Goal: Check status: Check status

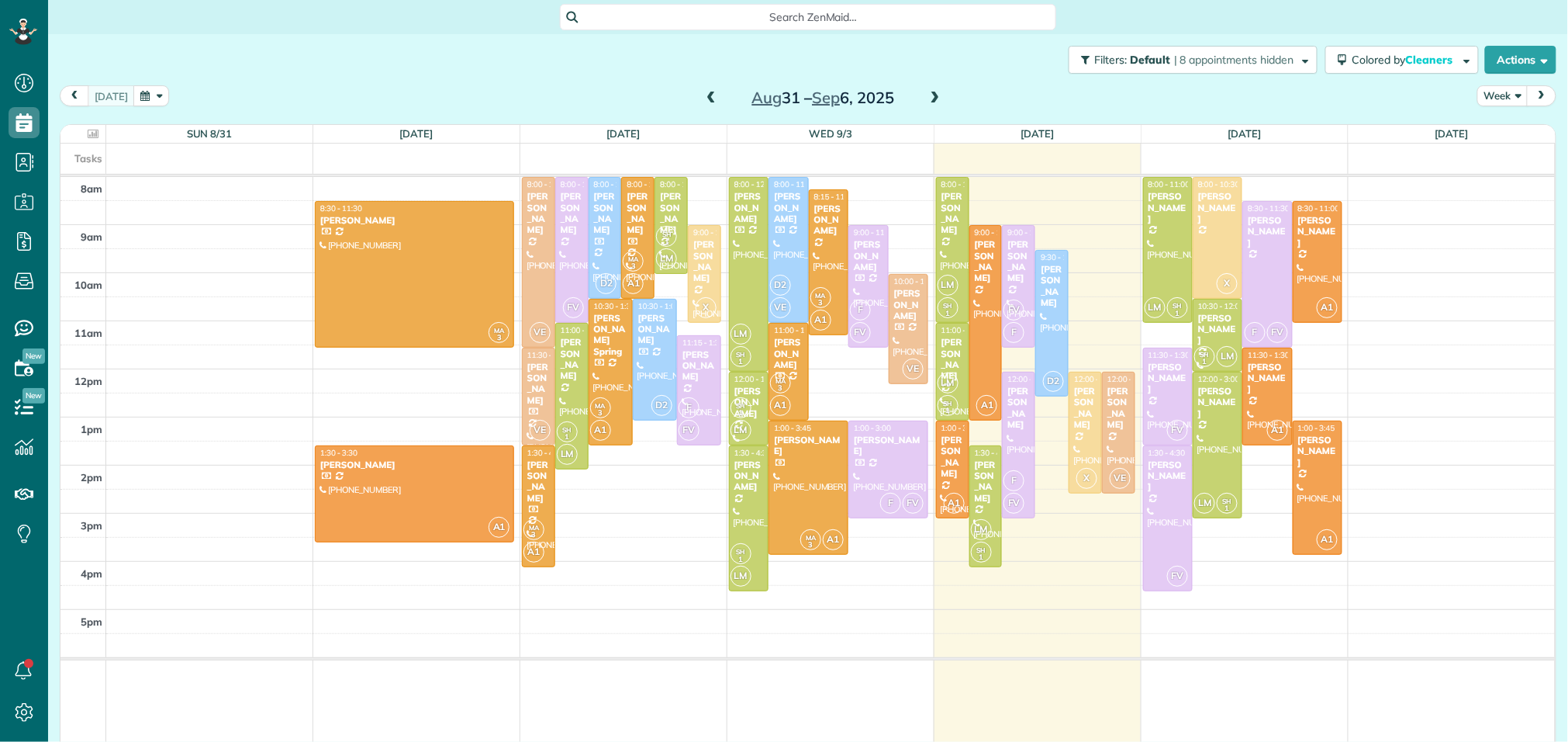
scroll to position [6, 6]
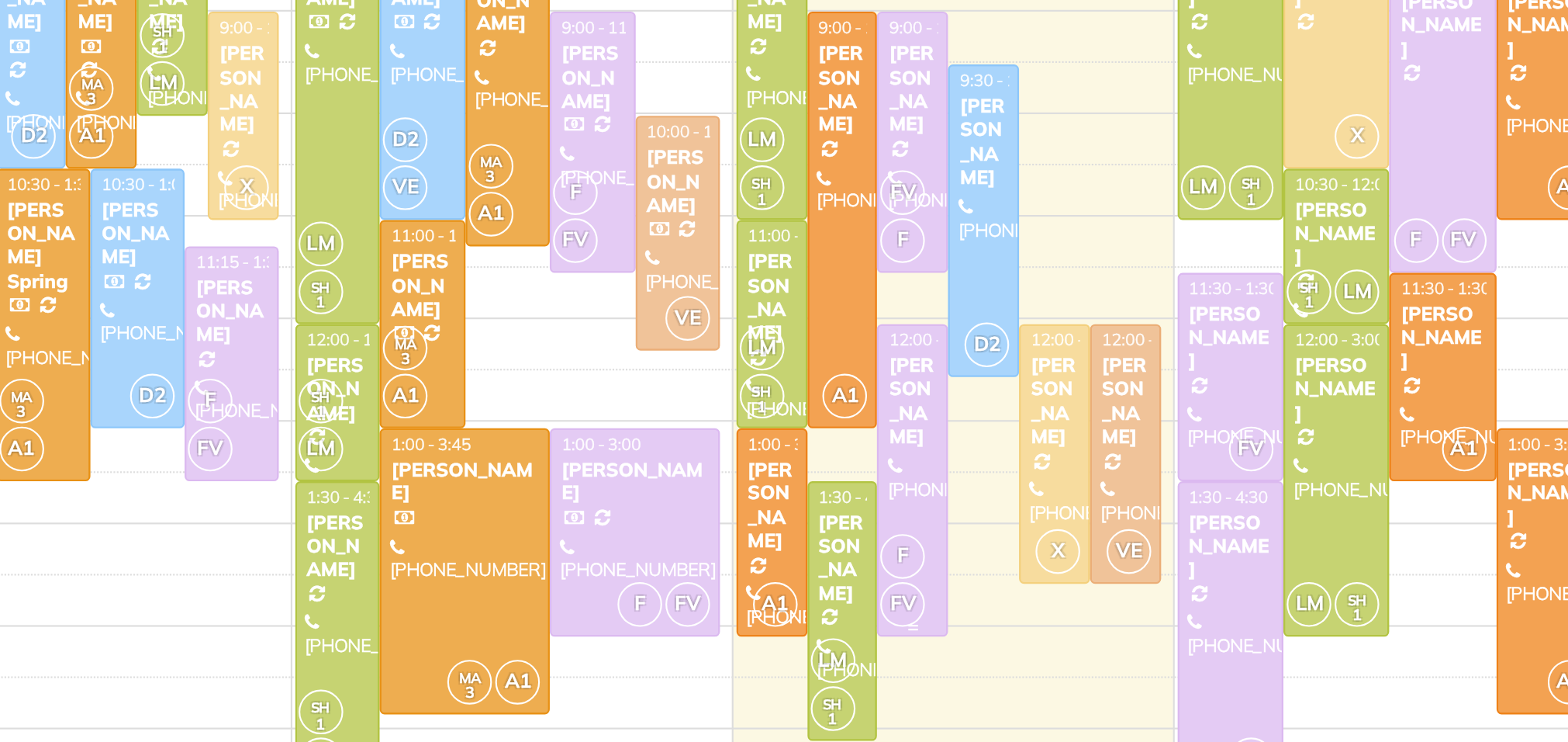
click at [1013, 420] on div "[PERSON_NAME]" at bounding box center [1018, 407] width 24 height 45
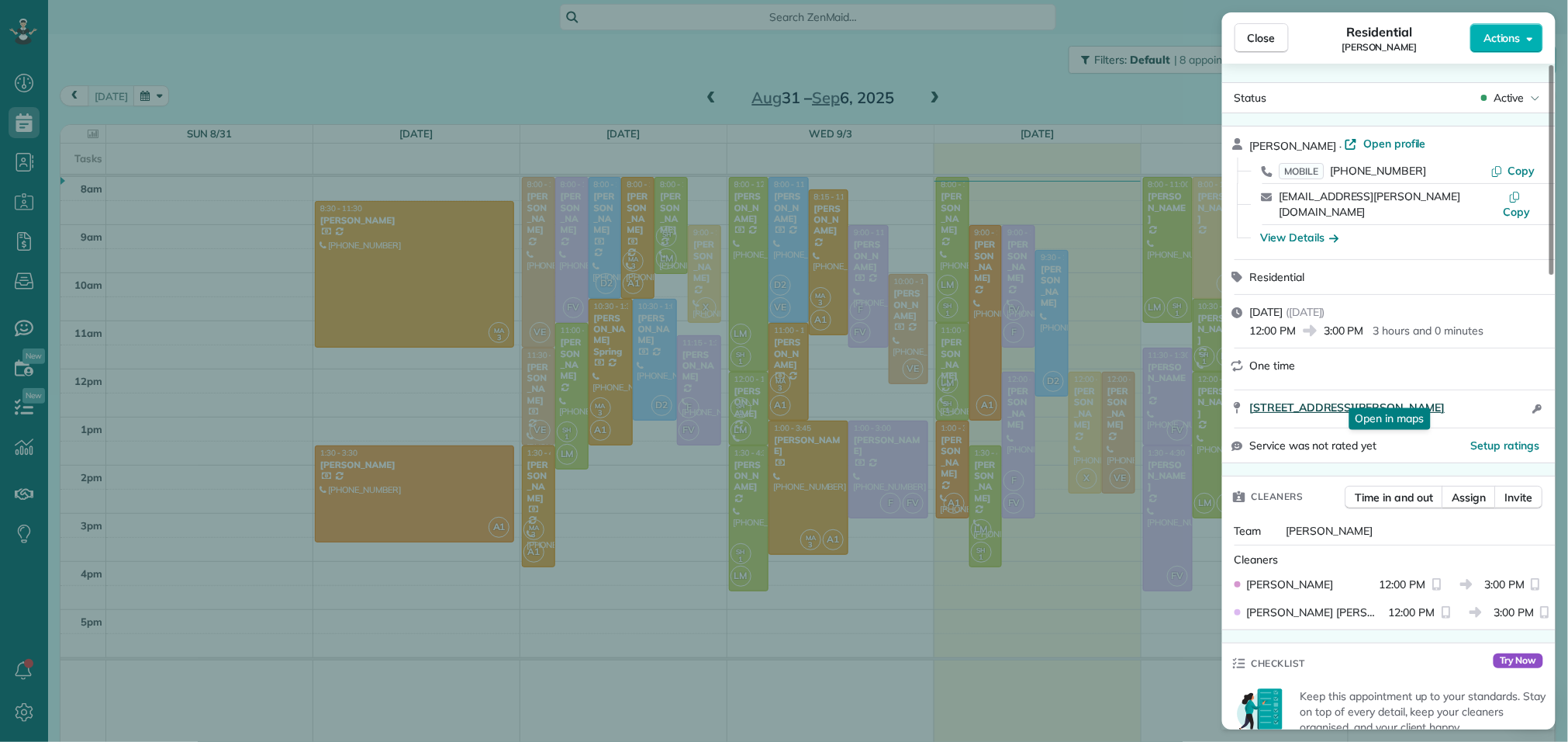
click at [1367, 400] on span "163 Clearmont Pl Montgomery TX 77316" at bounding box center [1349, 407] width 196 height 15
click at [1280, 44] on button "Close" at bounding box center [1261, 37] width 55 height 30
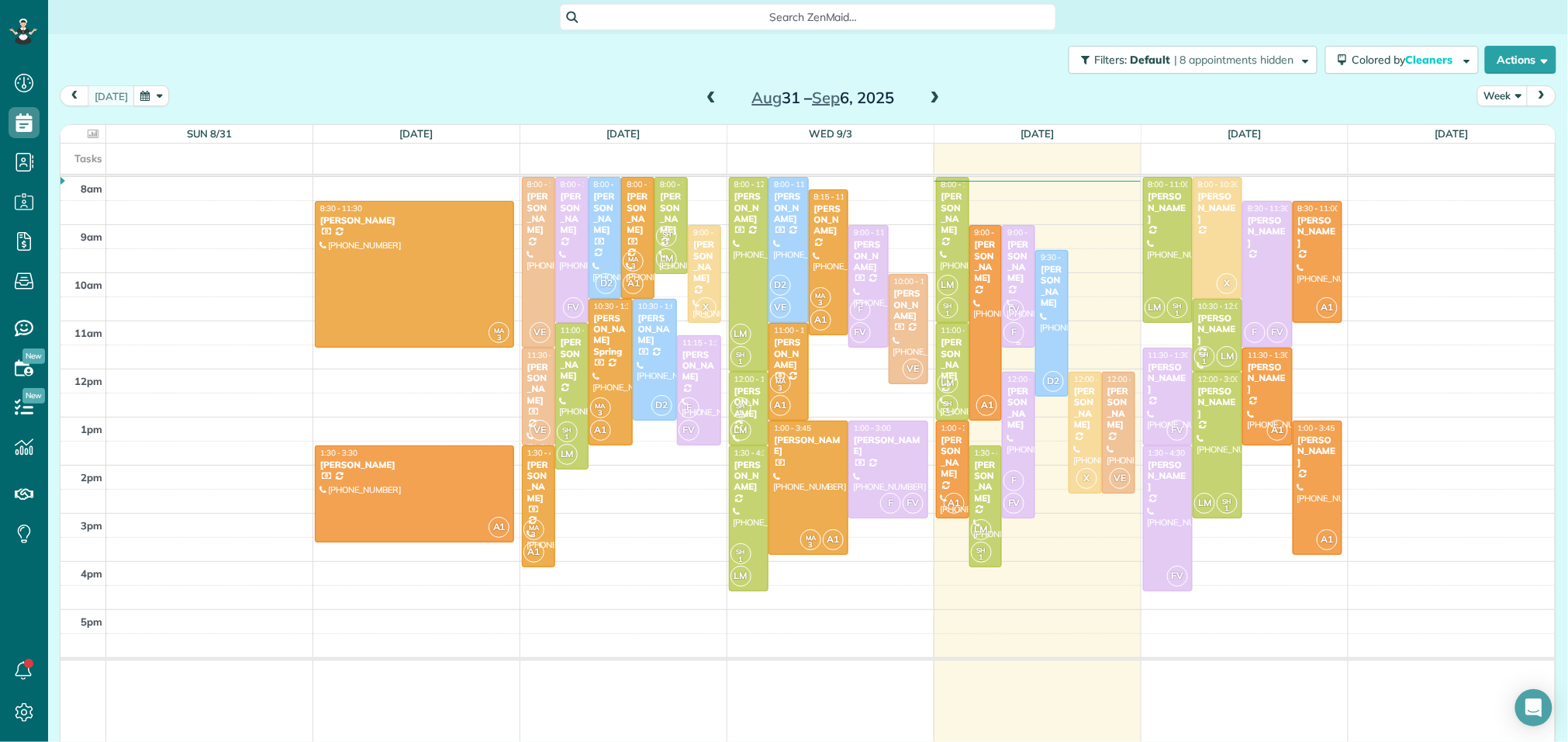
click at [1022, 267] on div "[PERSON_NAME]" at bounding box center [1018, 261] width 24 height 45
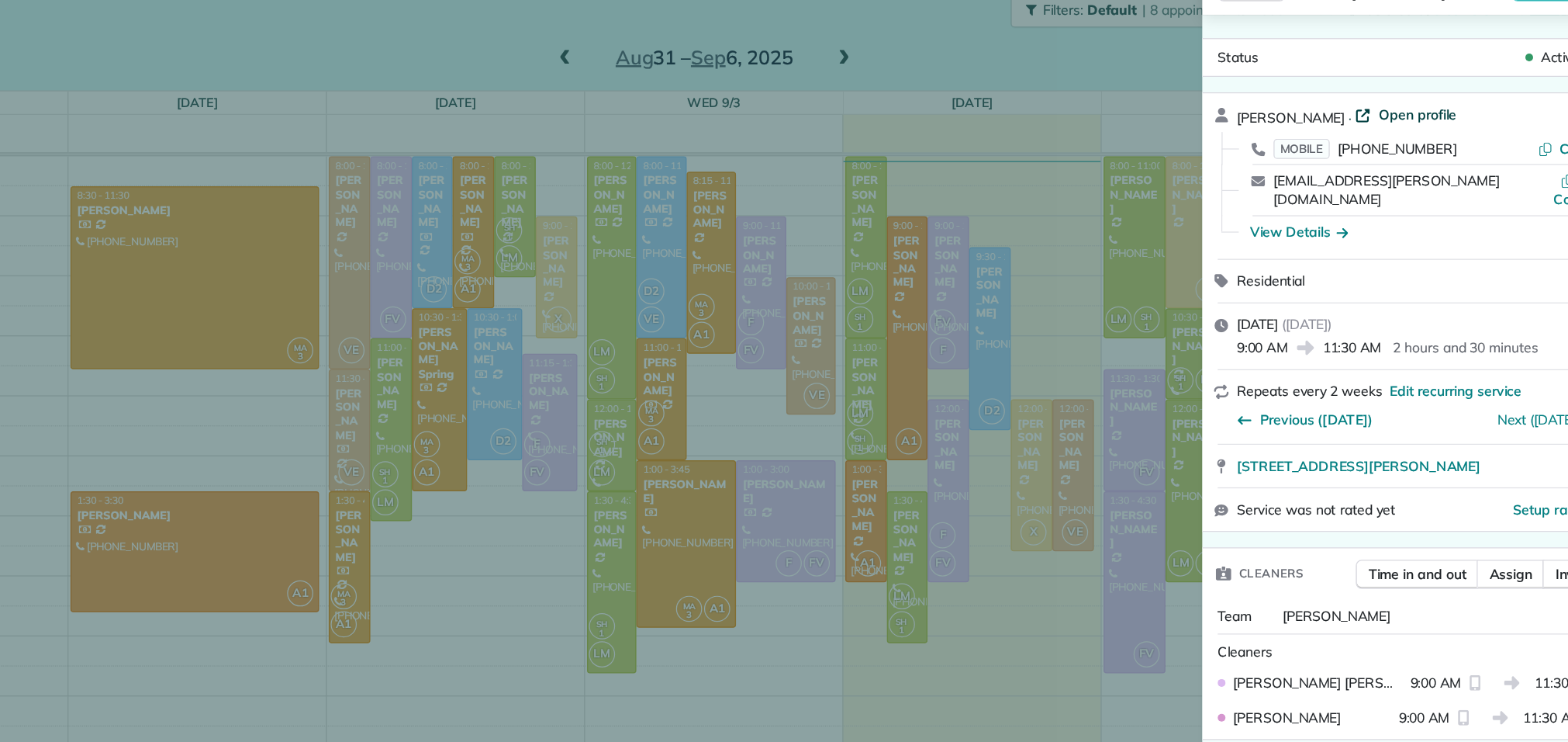
click at [1419, 144] on span "Open profile" at bounding box center [1395, 144] width 63 height 15
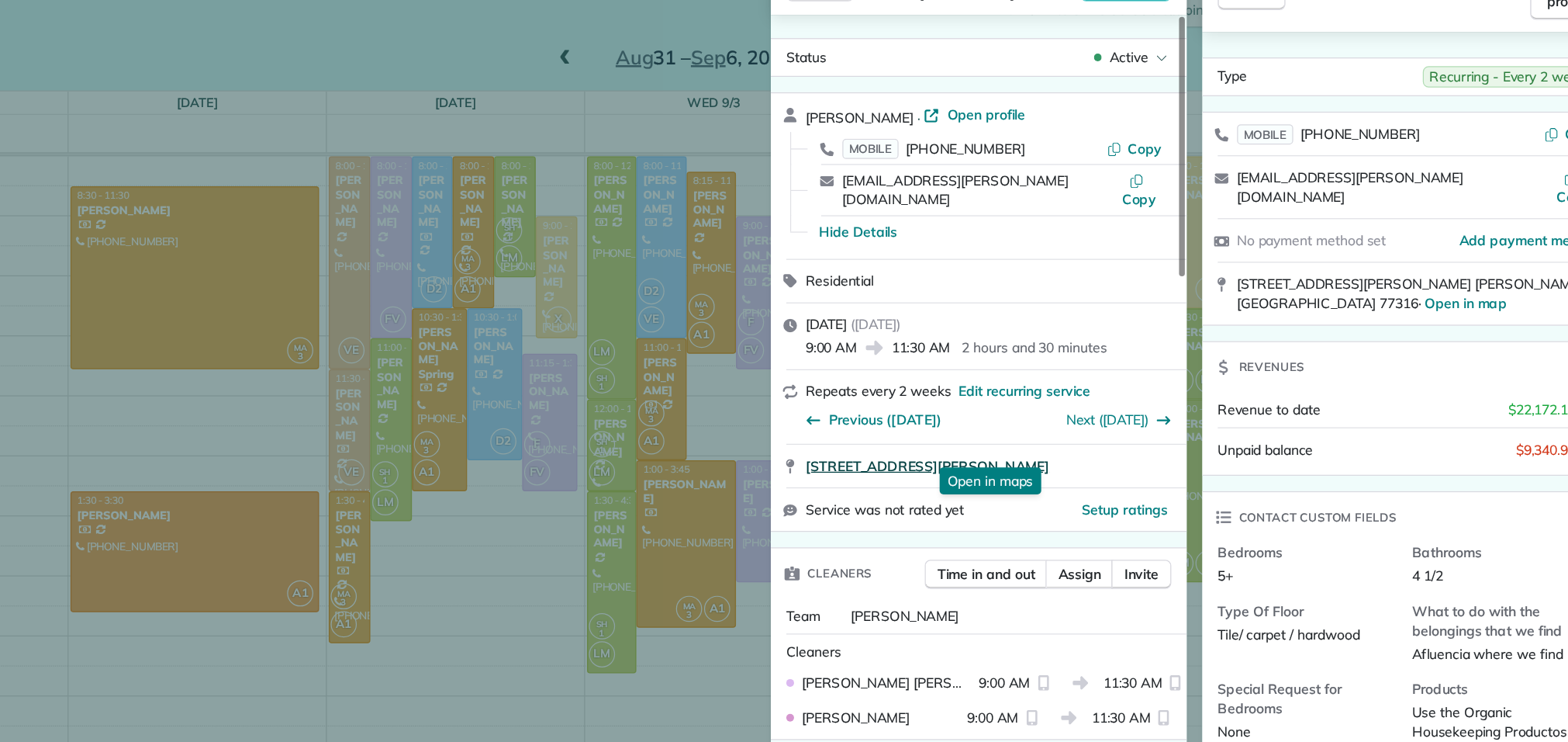
click at [1000, 417] on span "135 Angie Lane Montgomery TX 77316" at bounding box center [1003, 425] width 196 height 15
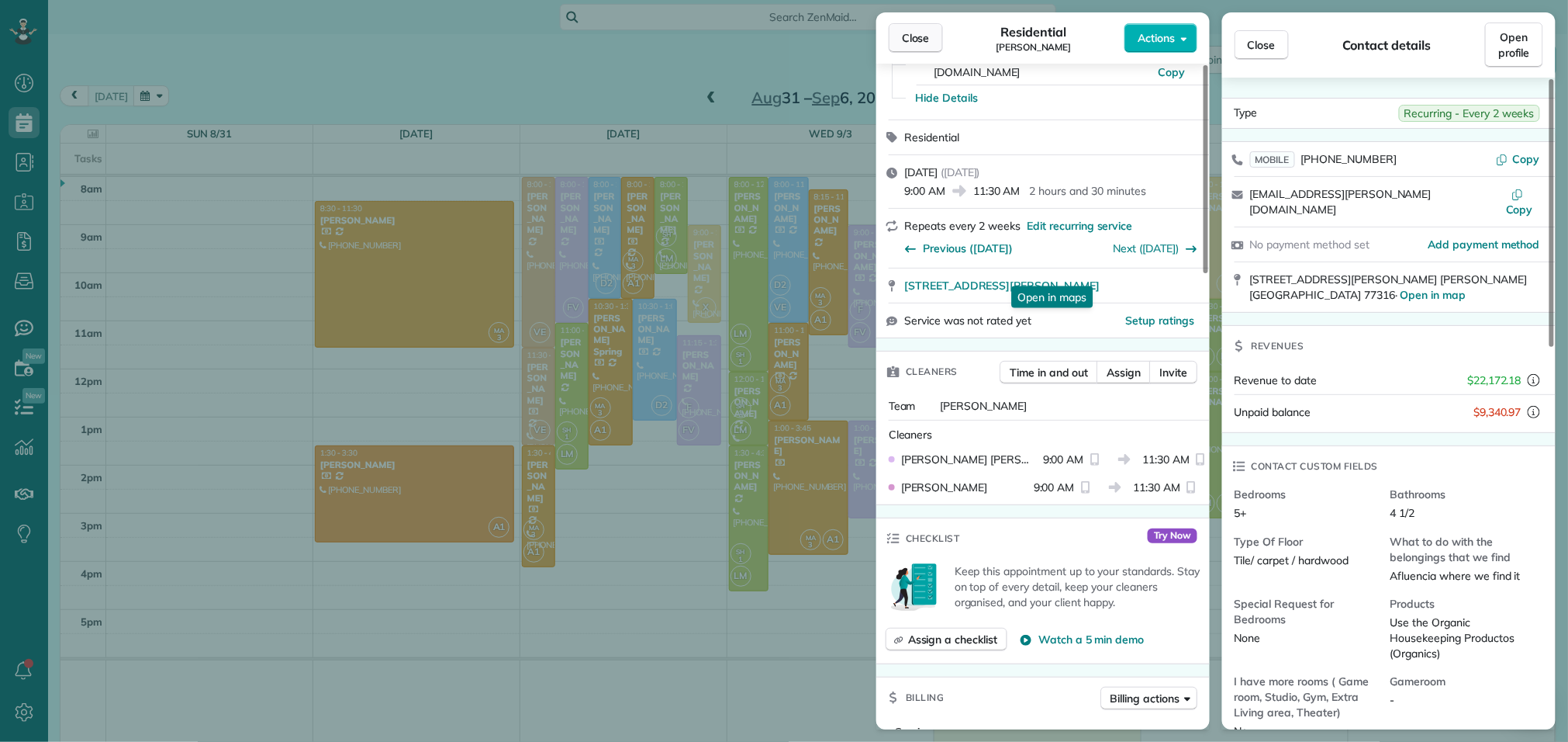
click at [913, 34] on span "Close" at bounding box center [915, 38] width 28 height 15
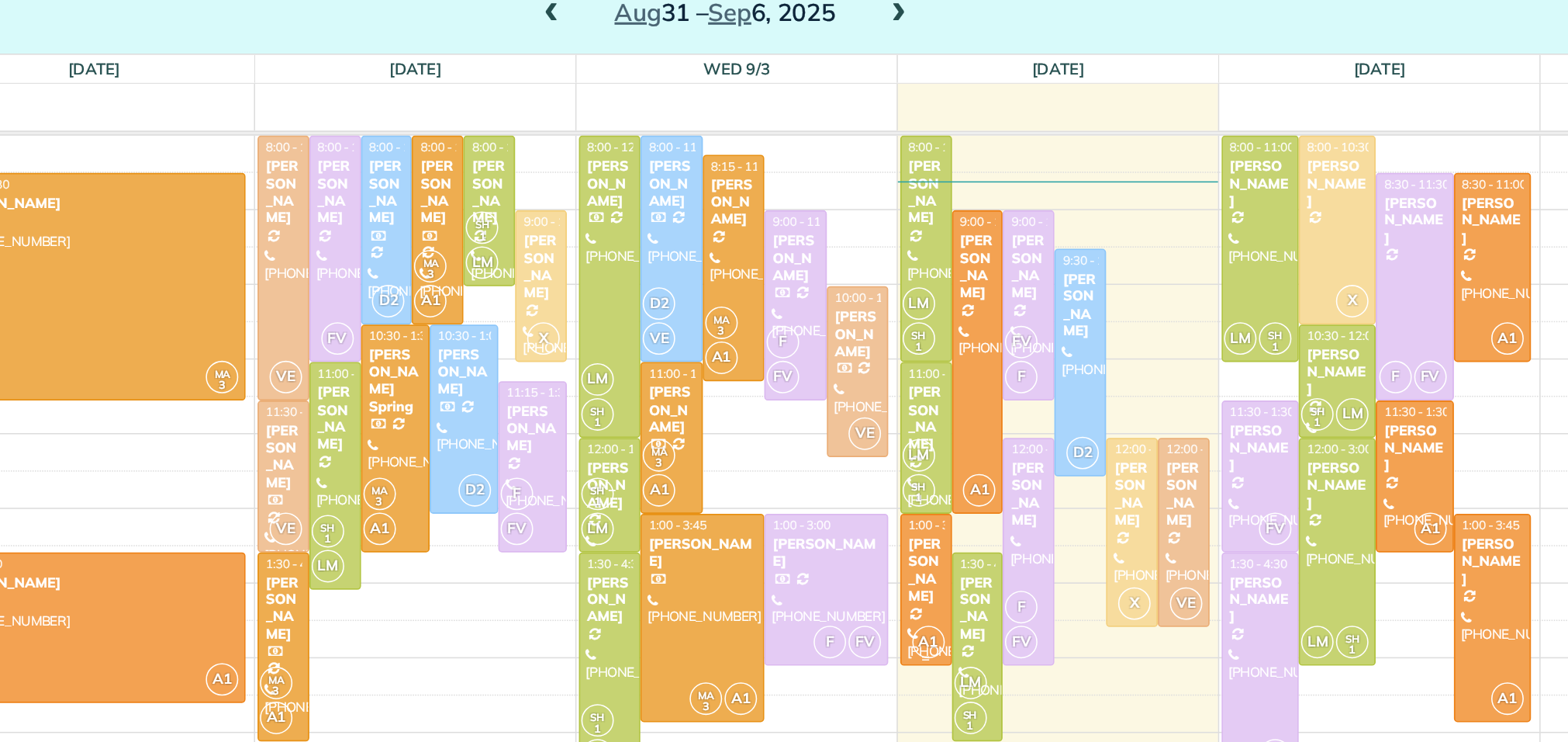
click at [954, 505] on span "A1" at bounding box center [955, 503] width 21 height 21
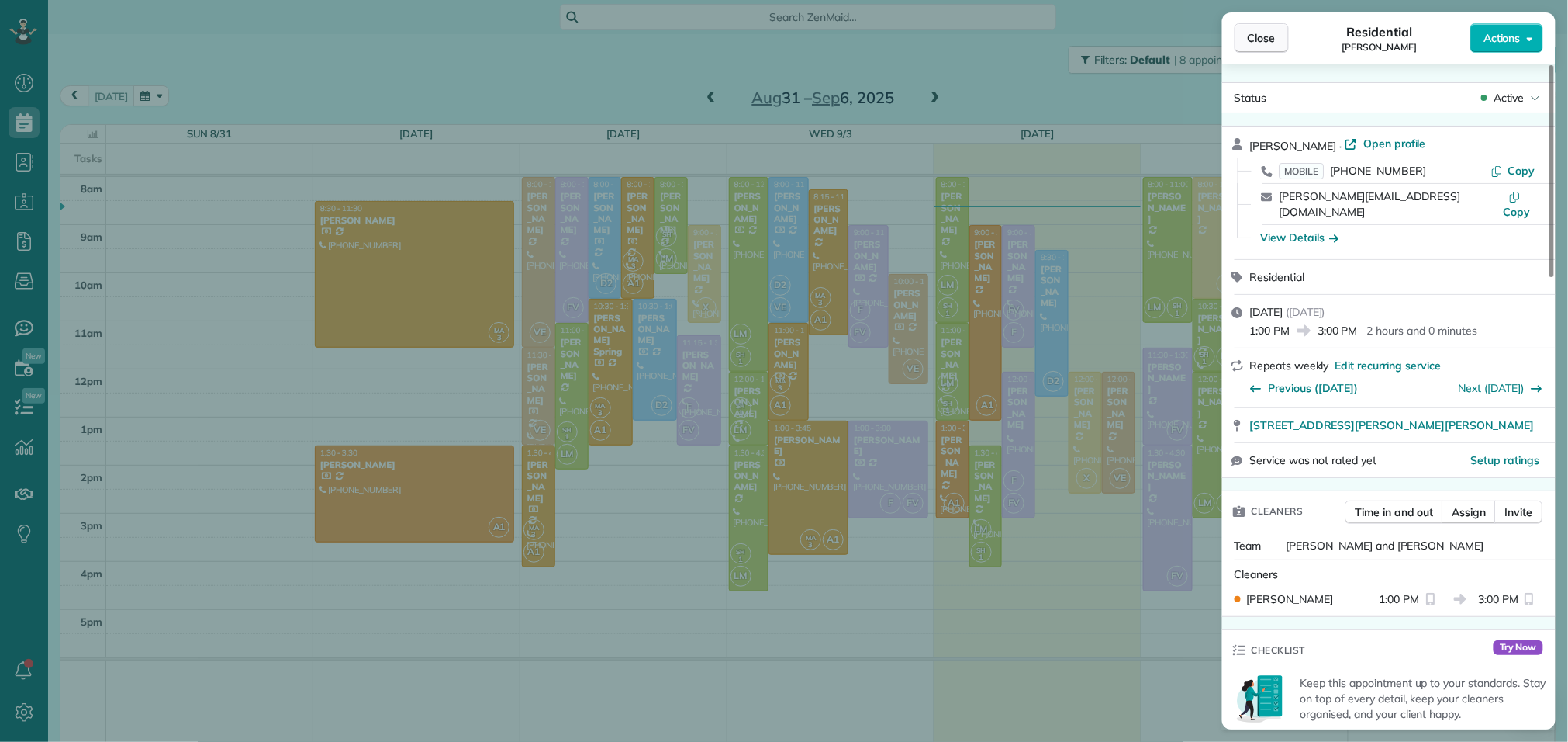
click at [1262, 46] on button "Close" at bounding box center [1261, 37] width 55 height 30
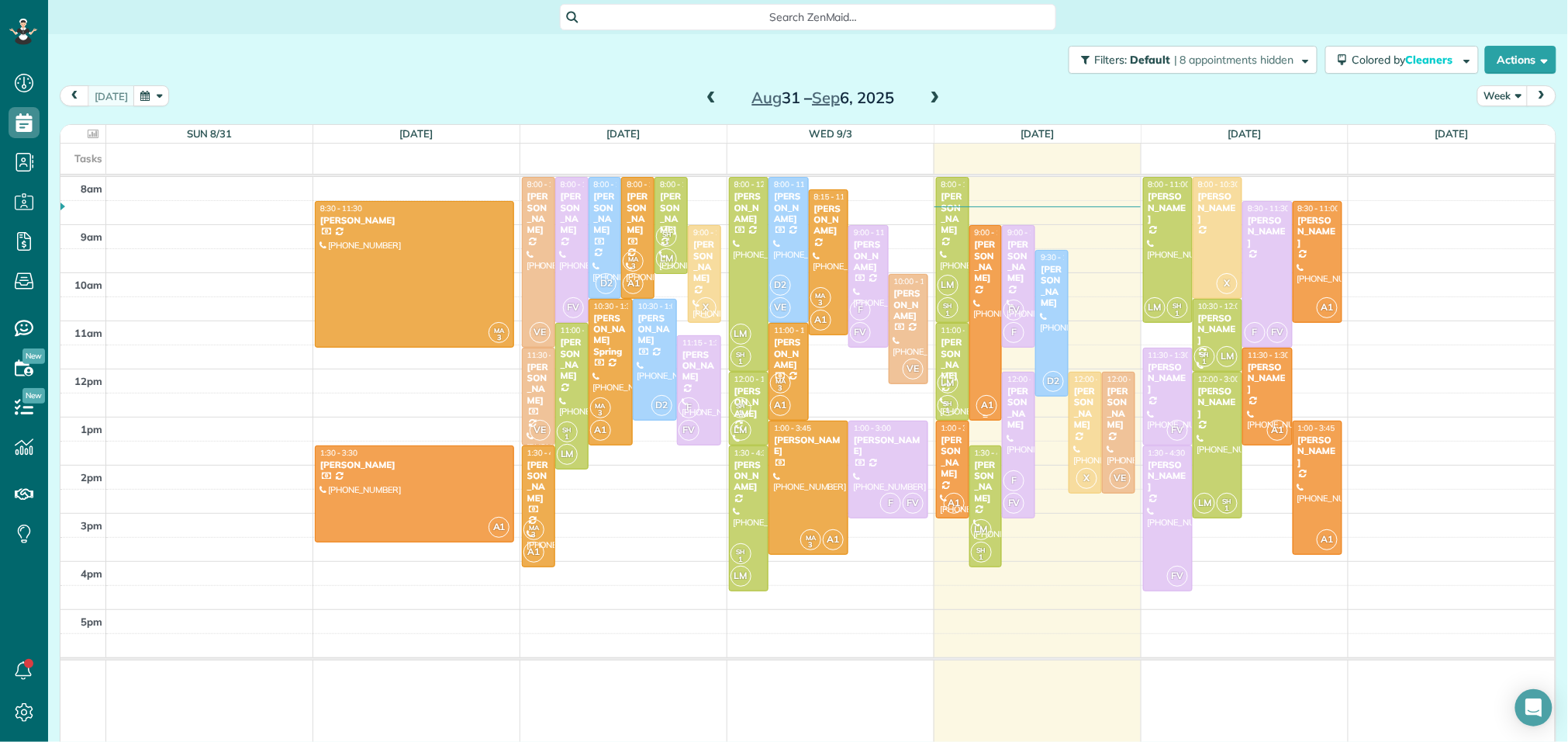
click at [984, 344] on div at bounding box center [985, 323] width 32 height 194
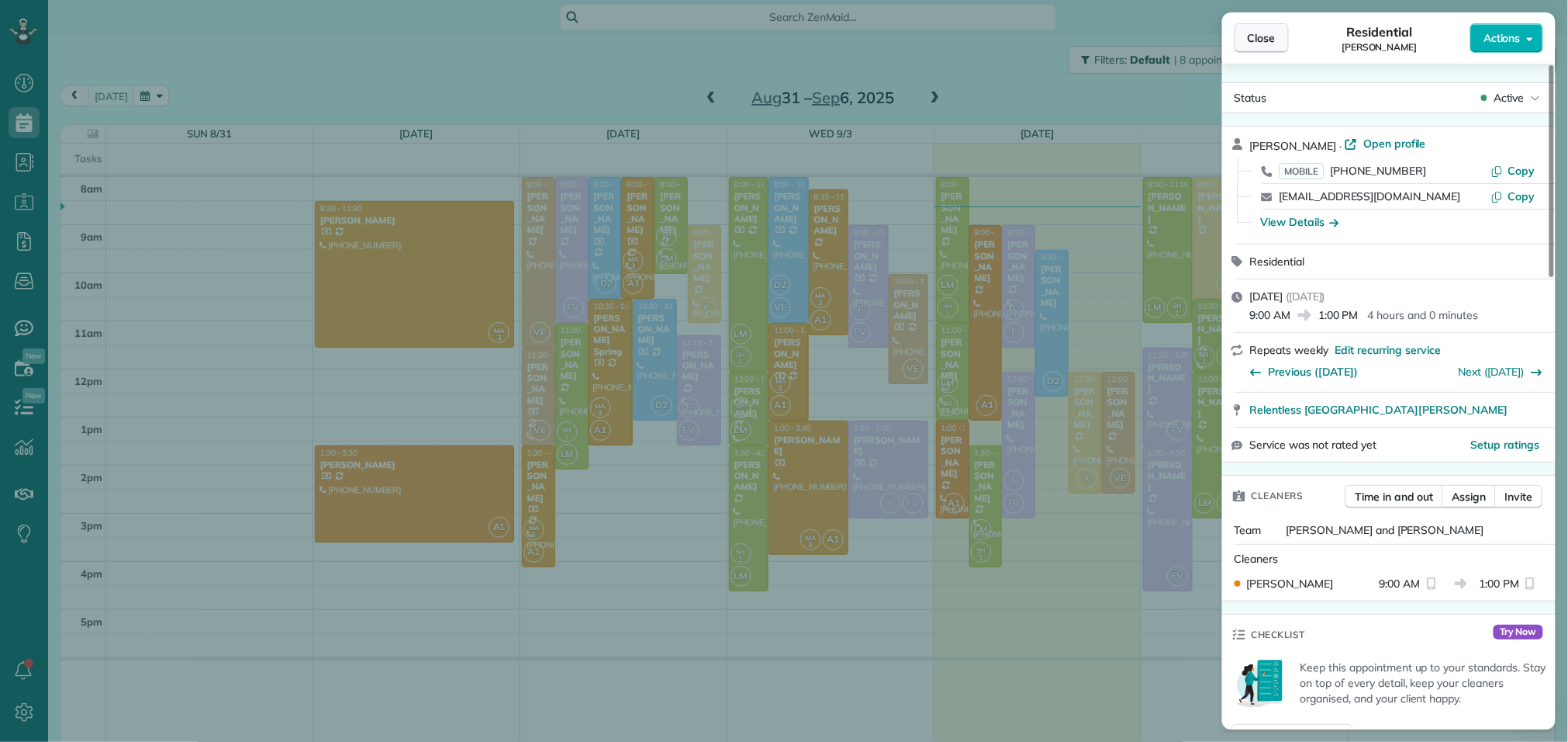
click at [1256, 34] on span "Close" at bounding box center [1261, 38] width 28 height 15
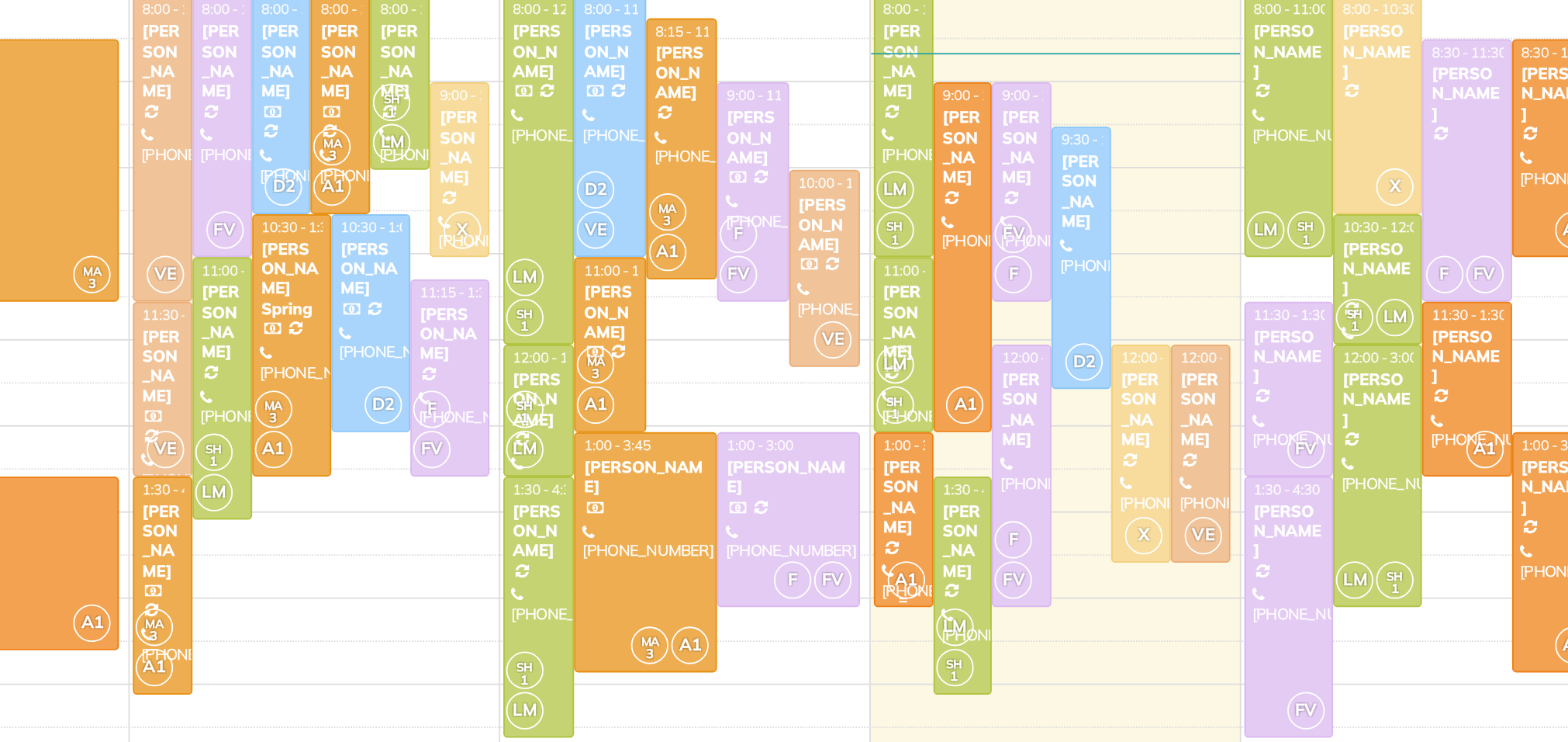
click at [953, 459] on div "[PERSON_NAME]" at bounding box center [953, 456] width 24 height 45
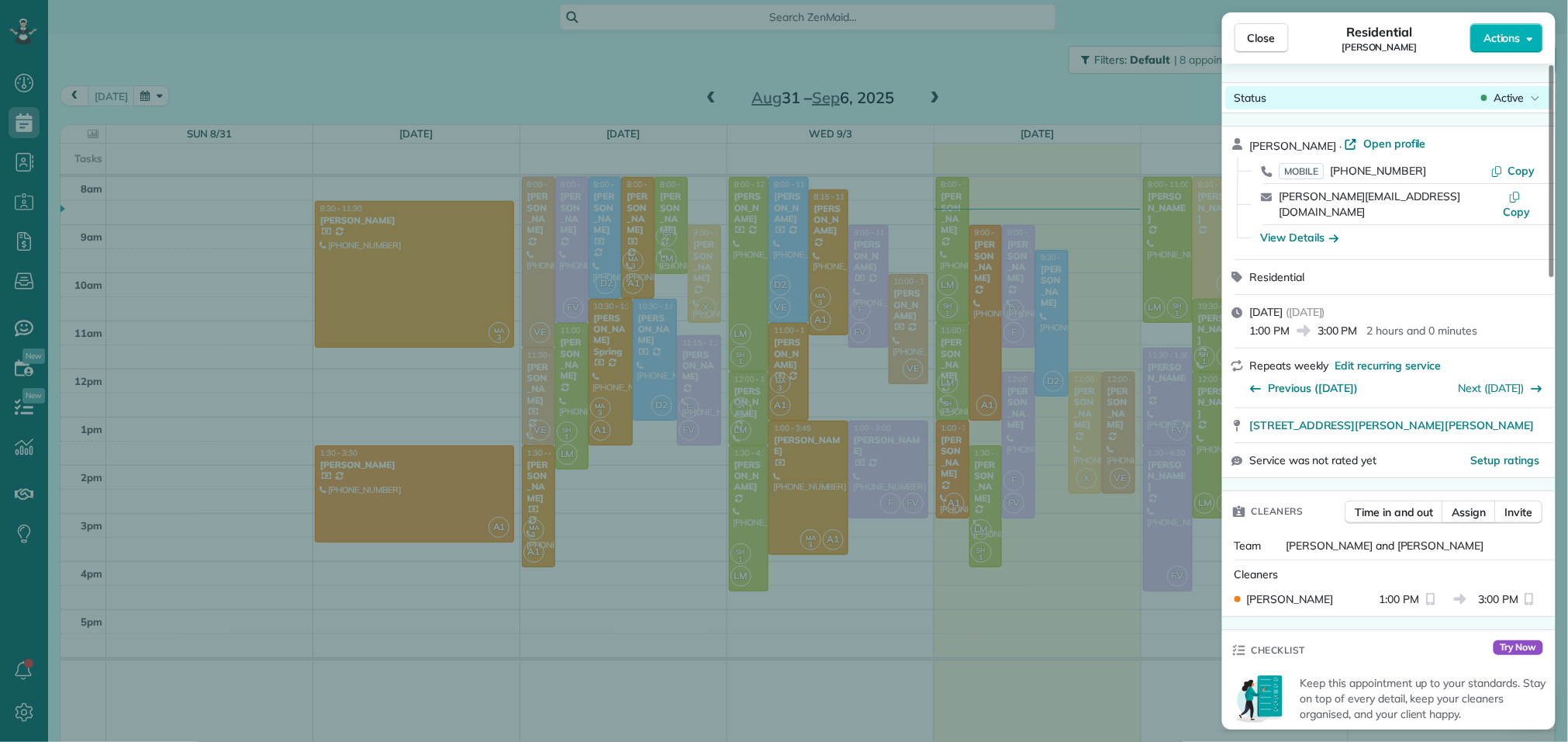
click at [1513, 96] on span "Active" at bounding box center [1510, 98] width 31 height 15
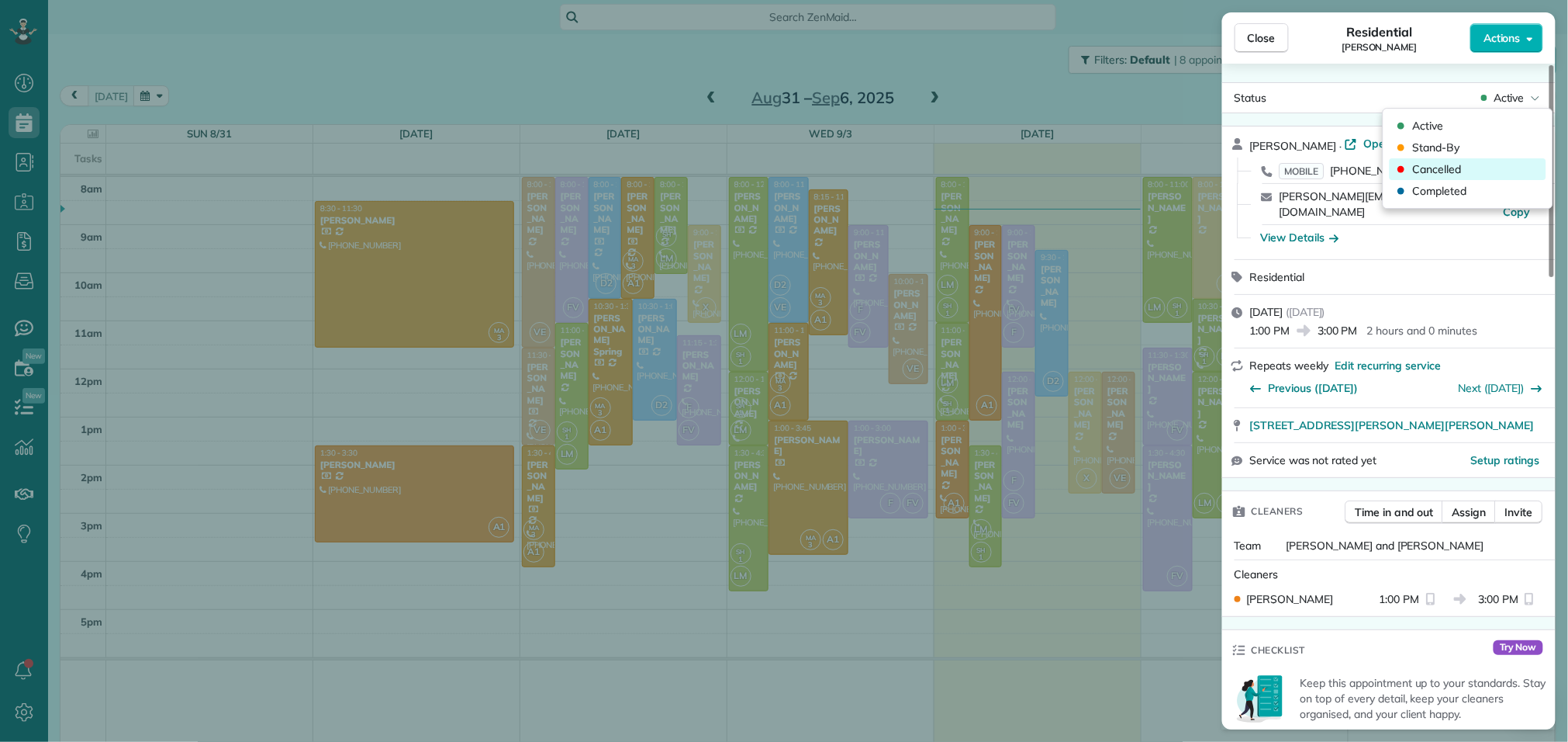
click at [1462, 167] on span "Cancelled" at bounding box center [1438, 169] width 49 height 15
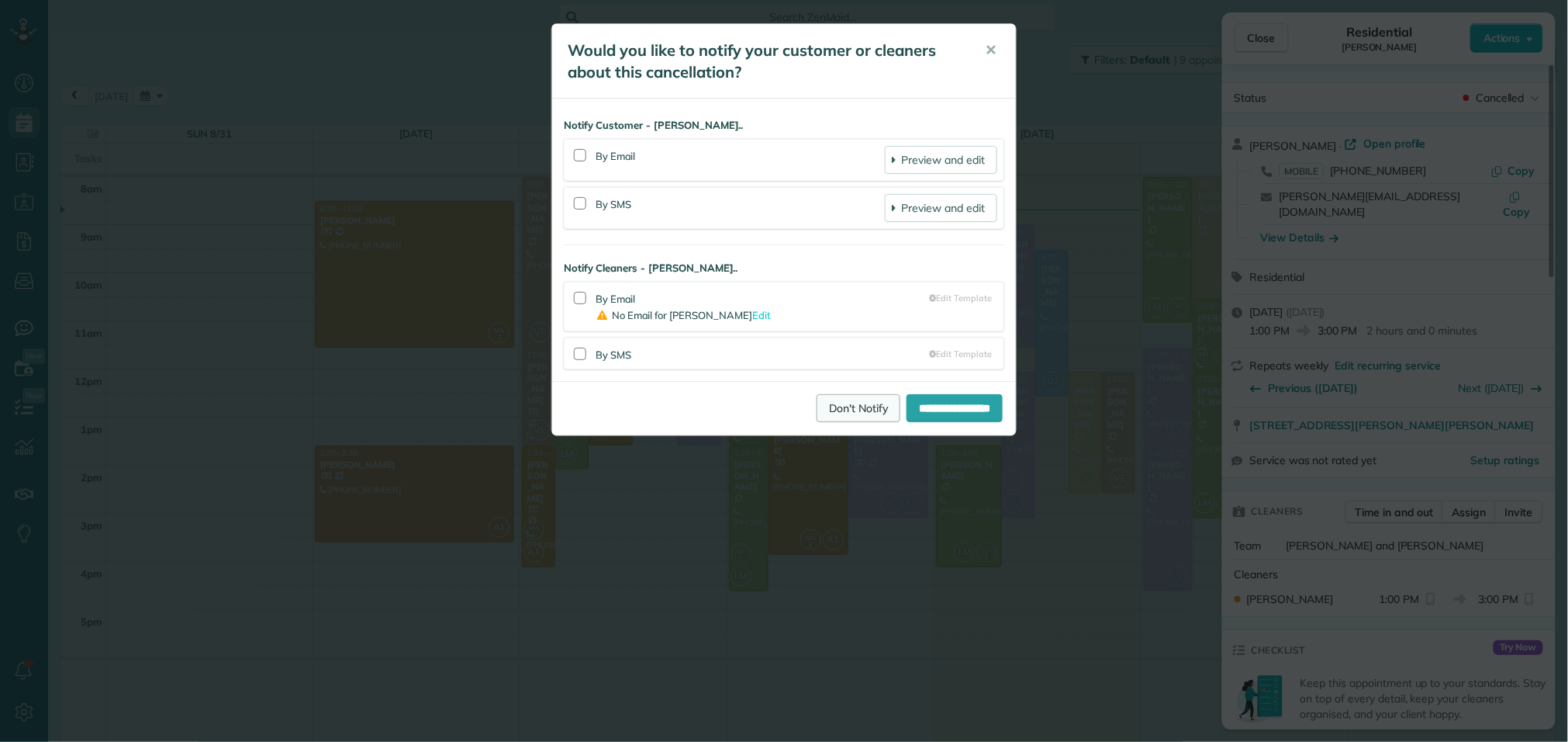
click at [817, 414] on link "Don't Notify" at bounding box center [858, 407] width 83 height 28
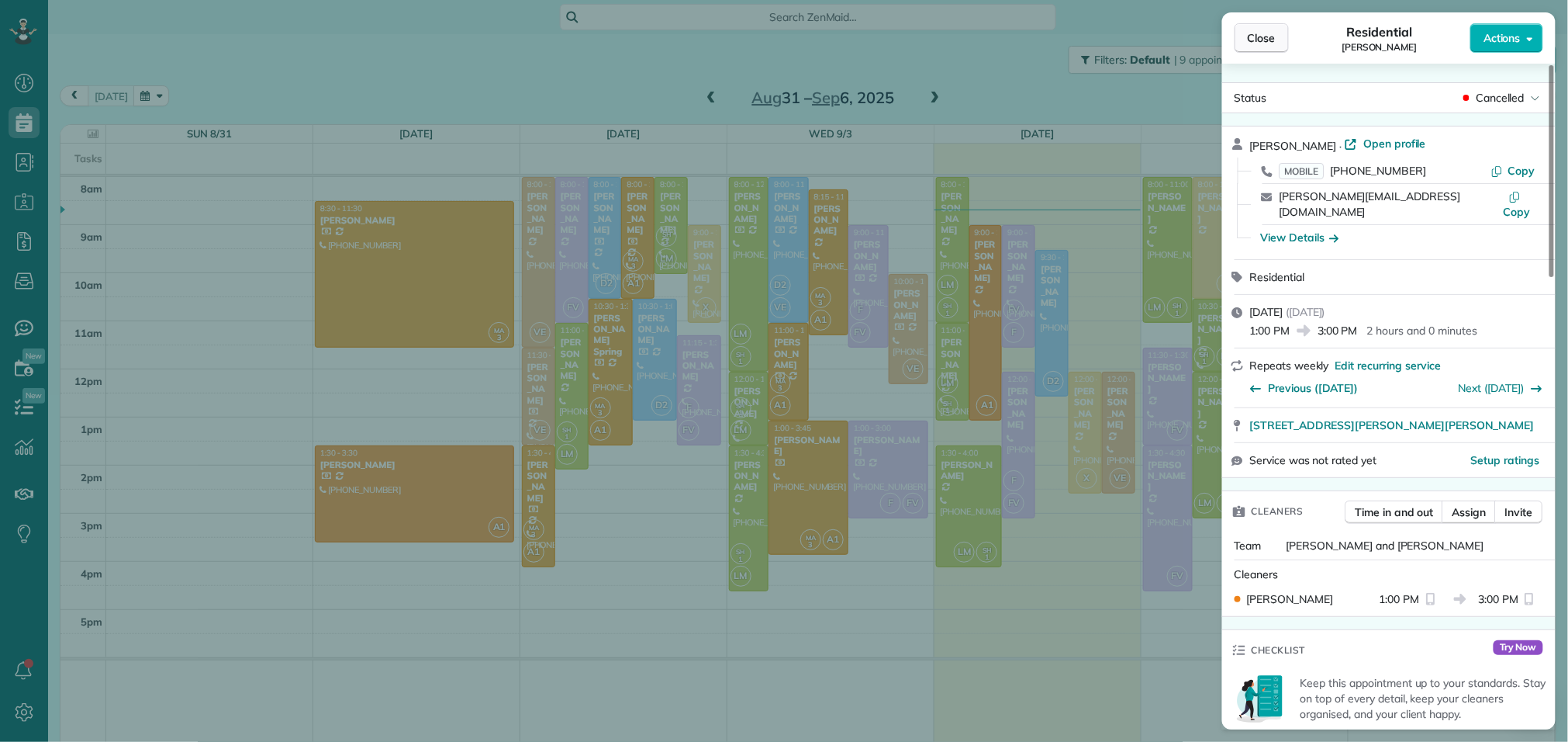
click at [1262, 35] on span "Close" at bounding box center [1261, 38] width 28 height 15
